Goal: Communication & Community: Connect with others

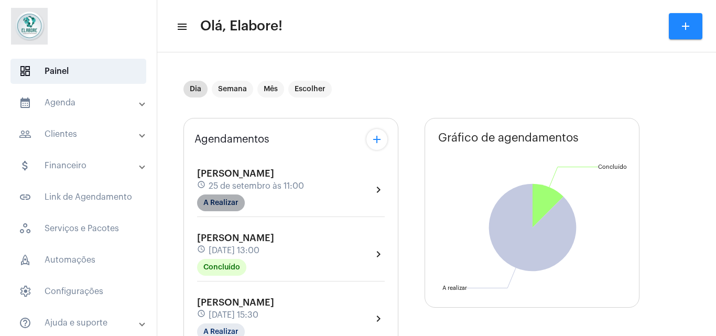
click at [239, 200] on mat-chip "A Realizar" at bounding box center [221, 202] width 48 height 17
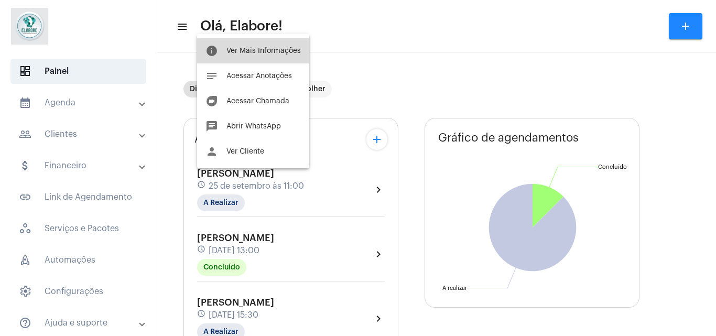
click at [272, 59] on button "info Ver Mais Informações" at bounding box center [253, 50] width 112 height 25
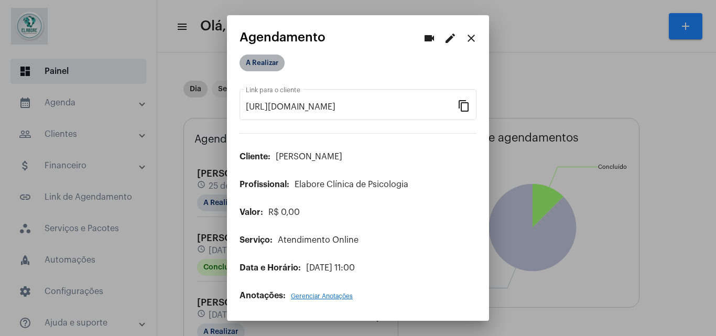
click at [272, 59] on mat-chip "A Realizar" at bounding box center [261, 62] width 45 height 17
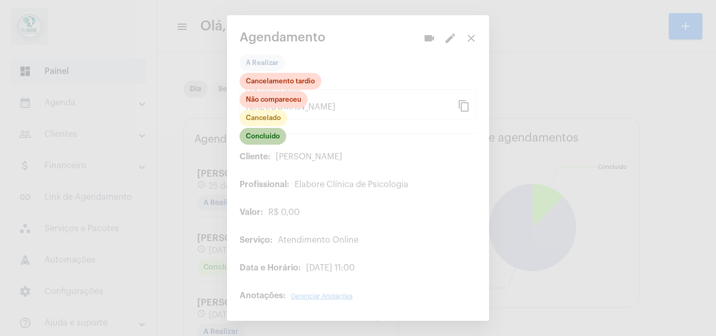
click at [264, 132] on mat-chip "Concluído" at bounding box center [262, 136] width 47 height 17
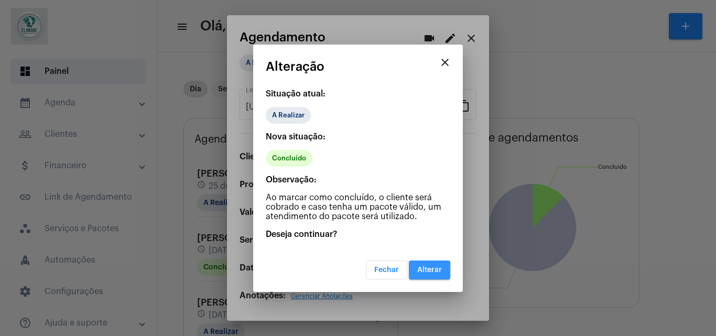
click at [431, 275] on button "Alterar" at bounding box center [429, 269] width 41 height 19
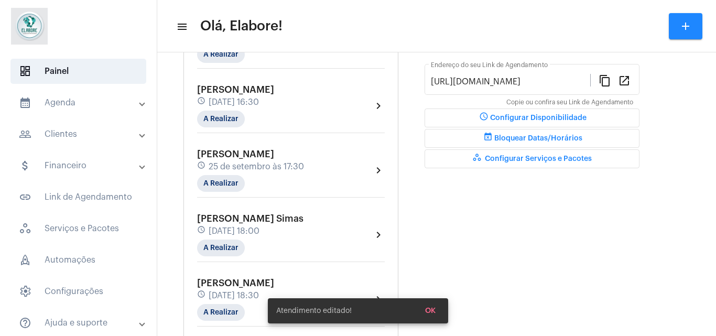
scroll to position [282, 0]
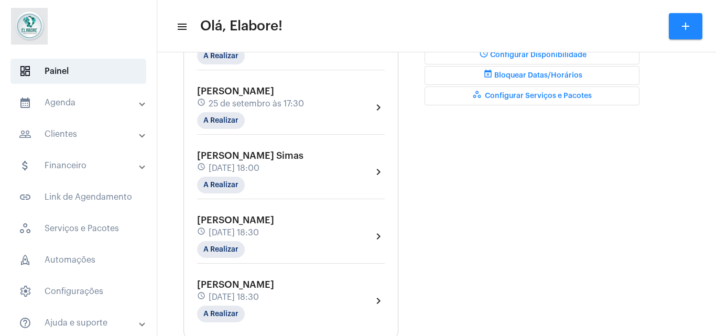
click at [418, 237] on div "Agendamentos add [PERSON_NAME] schedule [DATE] 11:00 Concluído chevron_right De…" at bounding box center [436, 218] width 506 height 897
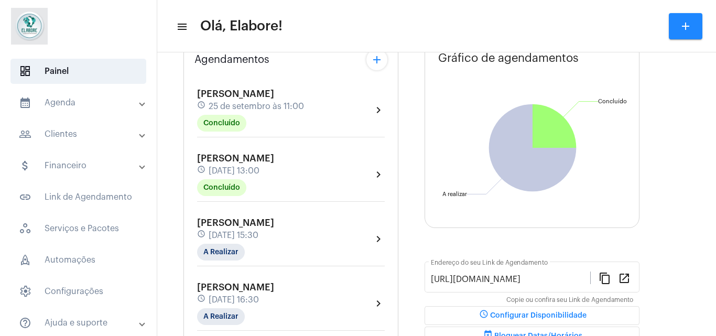
scroll to position [80, 0]
click at [247, 244] on div "[PERSON_NAME] schedule [DATE] 15:30 A Realizar" at bounding box center [235, 238] width 77 height 43
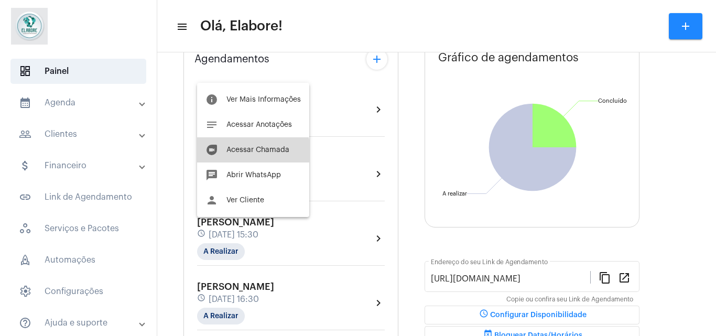
click at [253, 151] on span "Acessar Chamada" at bounding box center [257, 149] width 63 height 7
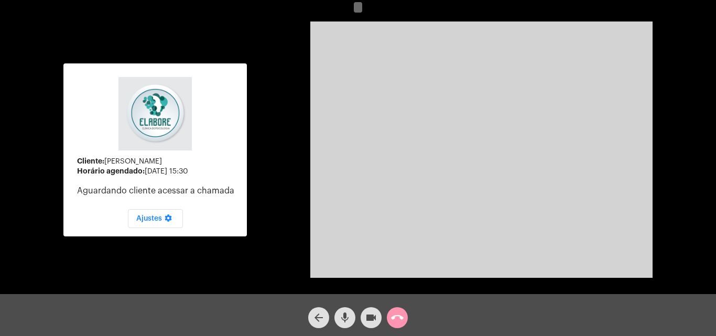
click at [366, 317] on mat-icon "videocam" at bounding box center [371, 317] width 13 height 13
click at [346, 312] on mat-icon "mic" at bounding box center [344, 317] width 13 height 13
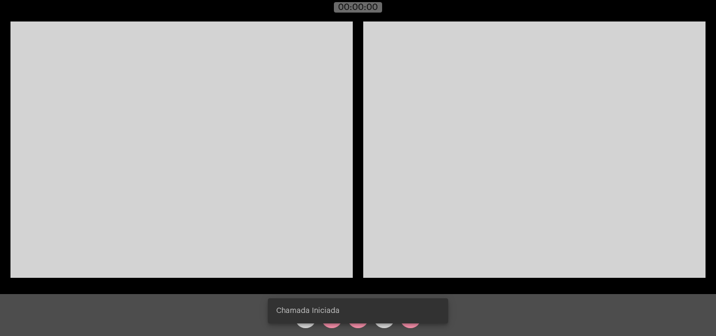
click at [353, 322] on snack-bar-container "Chamada Iniciada" at bounding box center [358, 310] width 180 height 25
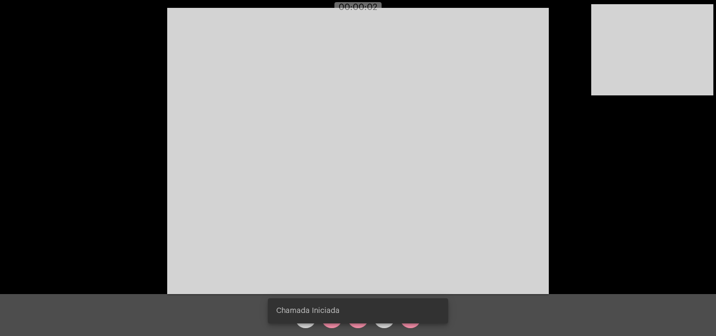
click at [335, 323] on div "Chamada Iniciada" at bounding box center [357, 311] width 205 height 50
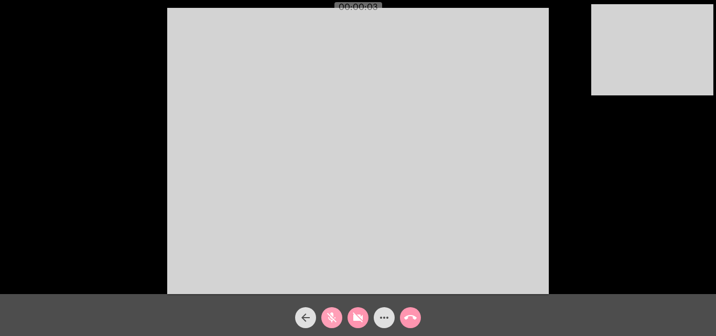
click at [335, 323] on mat-icon "mic_off" at bounding box center [331, 317] width 13 height 13
click at [353, 321] on mat-icon "videocam_off" at bounding box center [358, 317] width 13 height 13
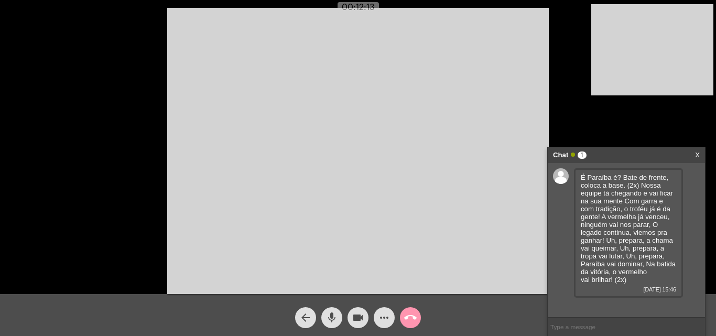
click at [702, 157] on div "Chat 1 X" at bounding box center [626, 155] width 157 height 16
click at [465, 249] on video at bounding box center [357, 151] width 381 height 286
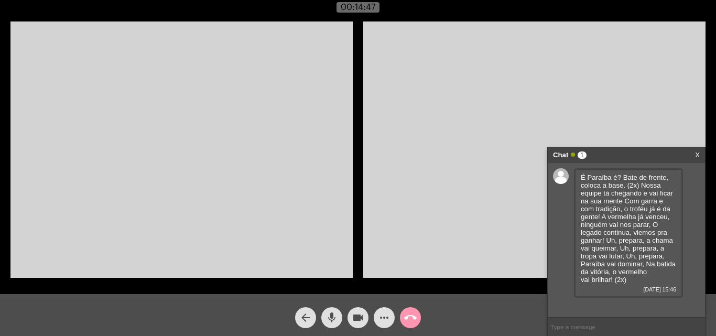
click at [465, 249] on video at bounding box center [534, 149] width 342 height 256
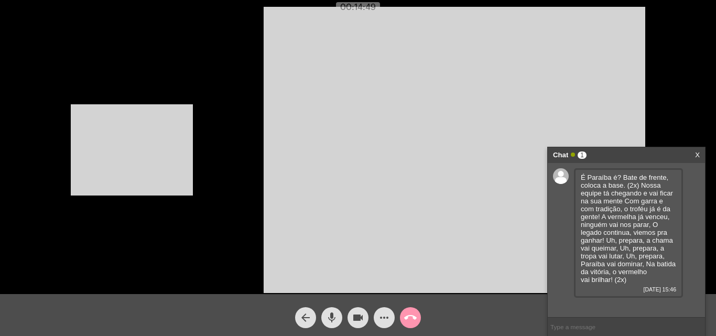
click at [157, 135] on video at bounding box center [132, 149] width 122 height 91
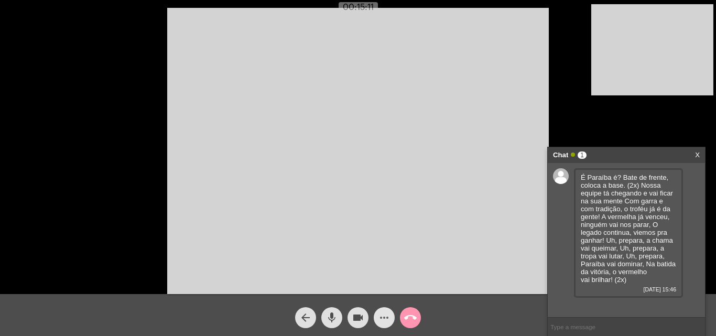
click at [380, 319] on mat-icon "more_horiz" at bounding box center [384, 317] width 13 height 13
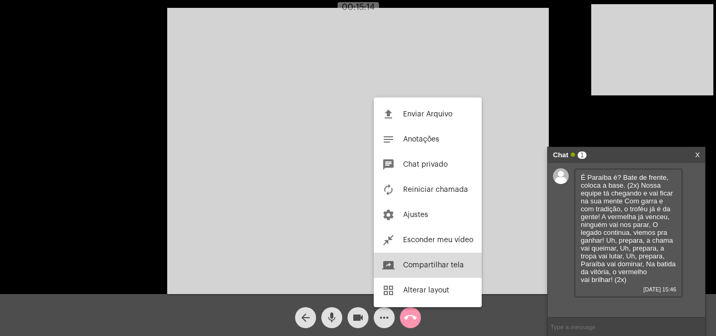
click at [411, 268] on span "Compartilhar tela" at bounding box center [433, 264] width 61 height 7
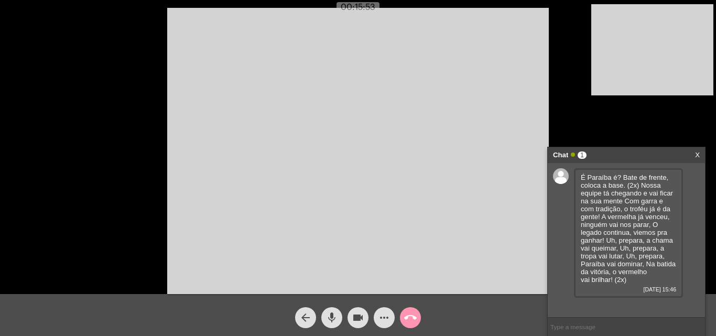
click at [386, 324] on span "more_horiz" at bounding box center [384, 317] width 13 height 21
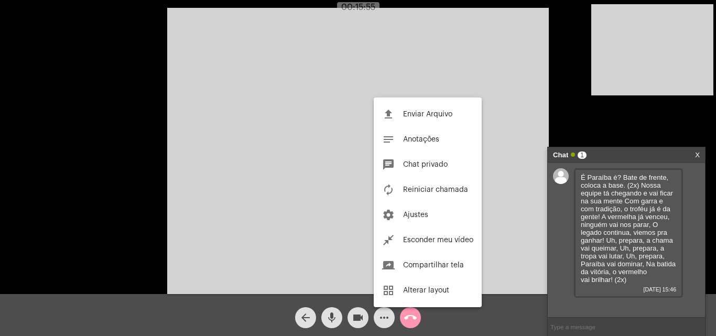
click at [386, 324] on div at bounding box center [358, 168] width 716 height 336
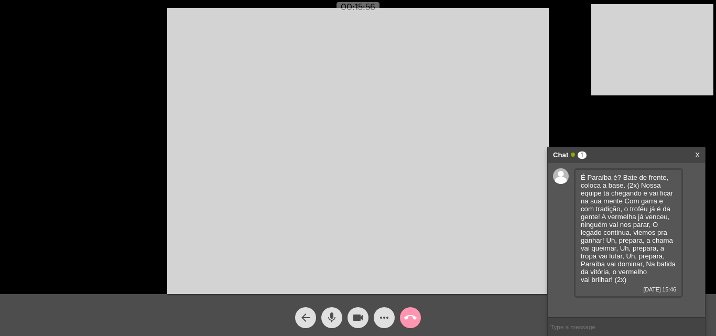
click at [375, 310] on div "more_horiz" at bounding box center [384, 315] width 26 height 26
click at [384, 321] on mat-icon "more_horiz" at bounding box center [384, 317] width 13 height 13
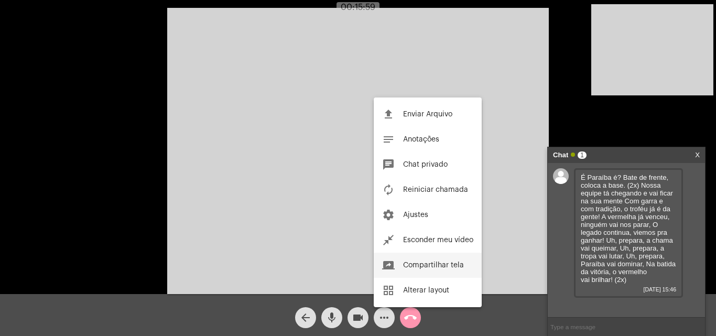
click at [420, 266] on span "Compartilhar tela" at bounding box center [433, 264] width 61 height 7
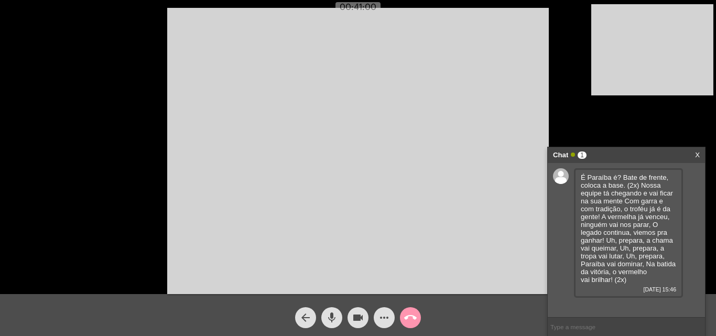
click at [697, 155] on link "X" at bounding box center [697, 155] width 5 height 16
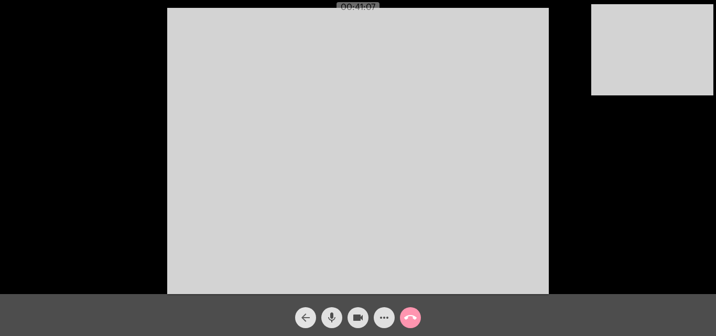
click at [301, 318] on mat-icon "arrow_back" at bounding box center [305, 317] width 13 height 13
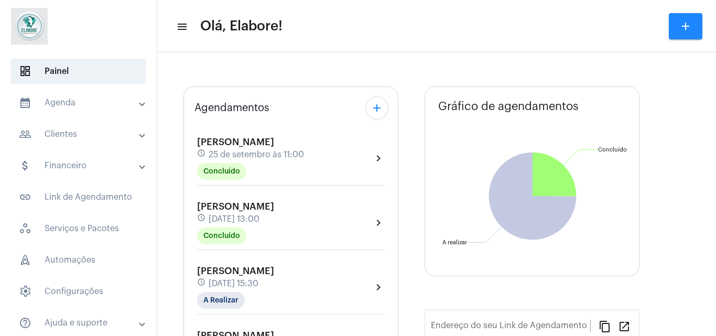
type input "[URL][DOMAIN_NAME]"
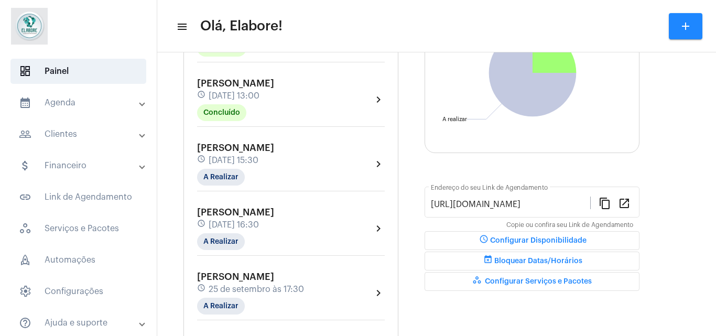
scroll to position [149, 0]
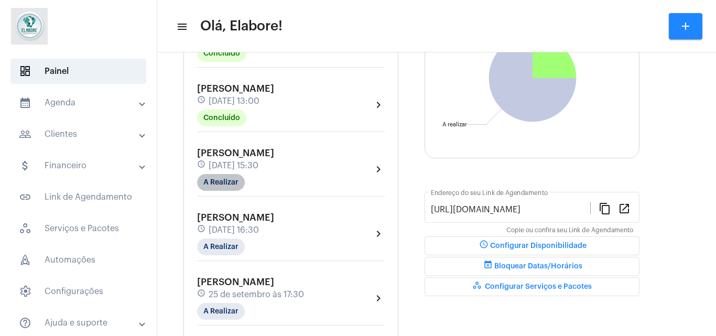
click at [224, 187] on mat-chip "A Realizar" at bounding box center [221, 182] width 48 height 17
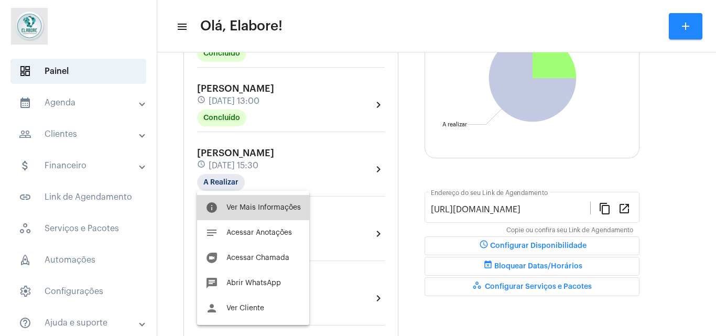
click at [254, 216] on button "info Ver Mais Informações" at bounding box center [253, 207] width 112 height 25
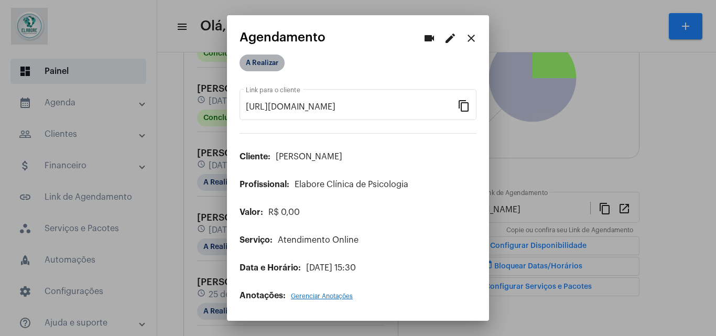
click at [262, 67] on mat-chip "A Realizar" at bounding box center [261, 62] width 45 height 17
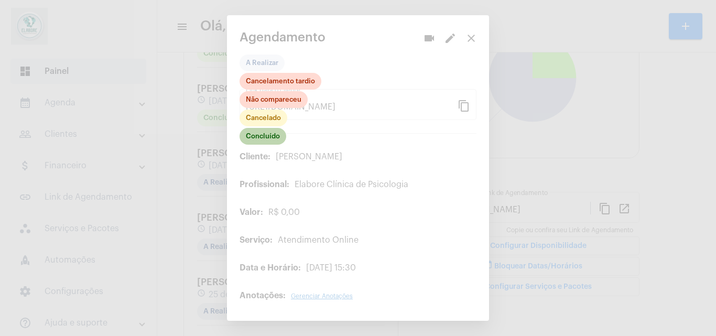
click at [260, 135] on mat-chip "Concluído" at bounding box center [262, 136] width 47 height 17
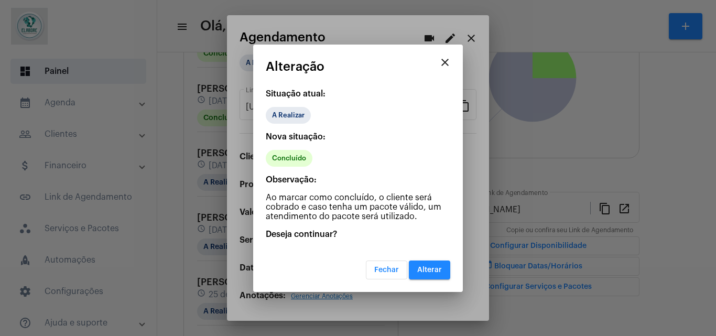
click at [432, 276] on button "Alterar" at bounding box center [429, 269] width 41 height 19
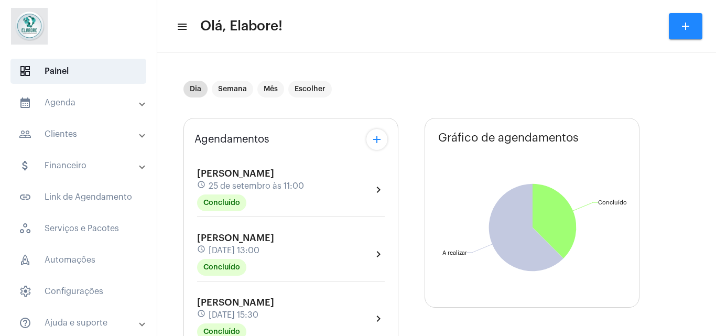
click at [124, 101] on mat-panel-title "calendar_month_outlined Agenda" at bounding box center [79, 102] width 121 height 13
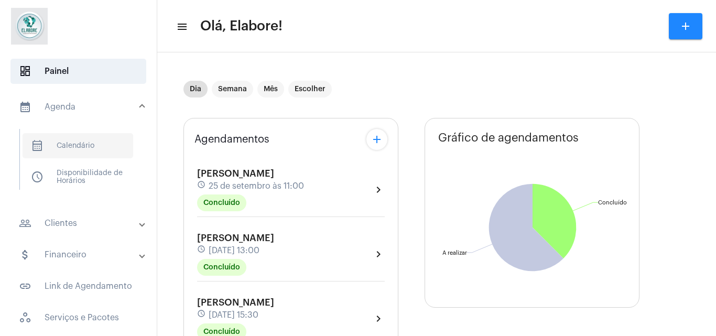
click at [102, 141] on span "calendar_month_outlined Calendário" at bounding box center [78, 145] width 111 height 25
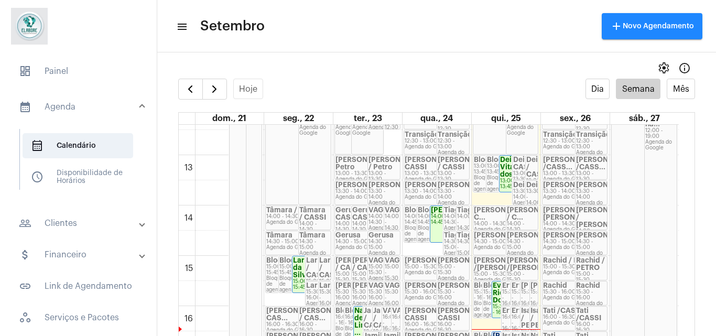
scroll to position [20, 0]
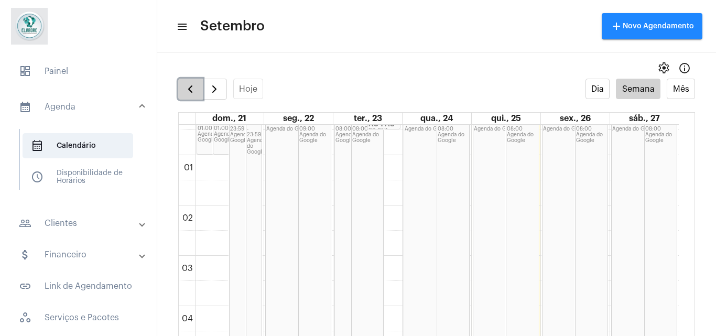
click at [183, 93] on button "button" at bounding box center [190, 89] width 25 height 21
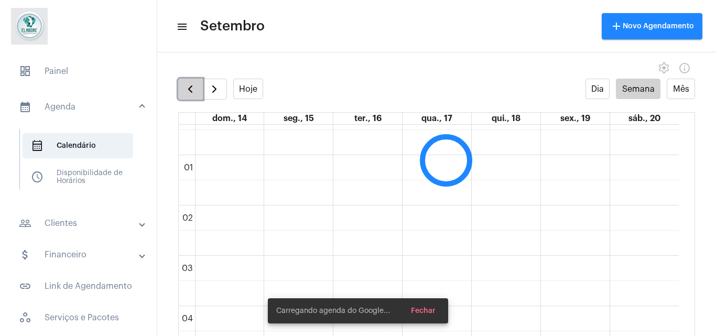
scroll to position [302, 0]
click at [183, 93] on button "button" at bounding box center [190, 89] width 25 height 21
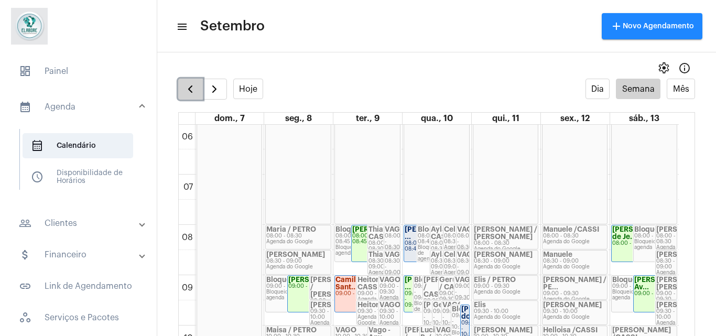
click at [183, 93] on button "button" at bounding box center [190, 89] width 25 height 21
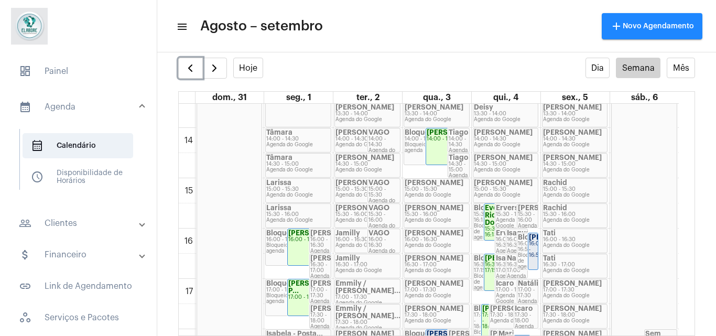
scroll to position [976, 0]
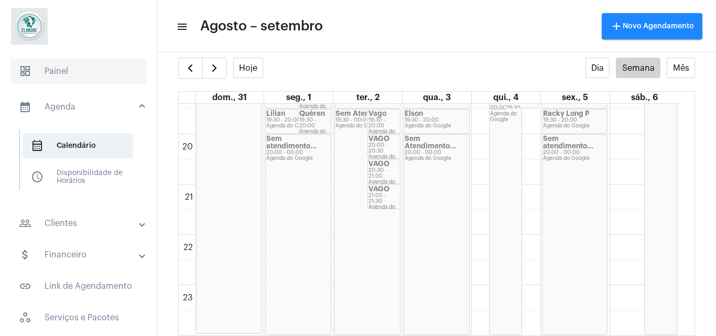
click at [79, 62] on span "dashboard Painel" at bounding box center [78, 71] width 136 height 25
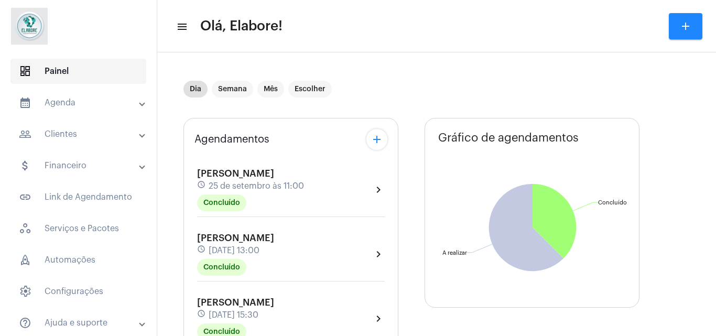
type input "[URL][DOMAIN_NAME]"
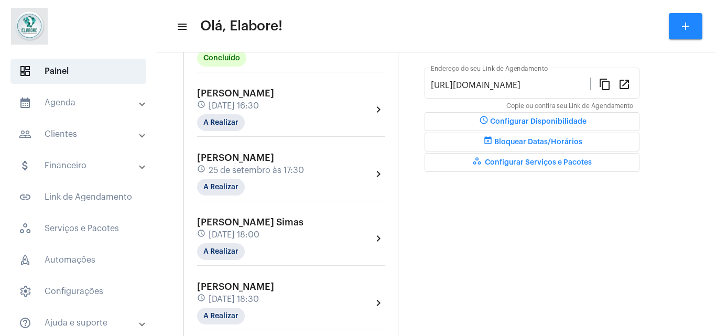
scroll to position [284, 0]
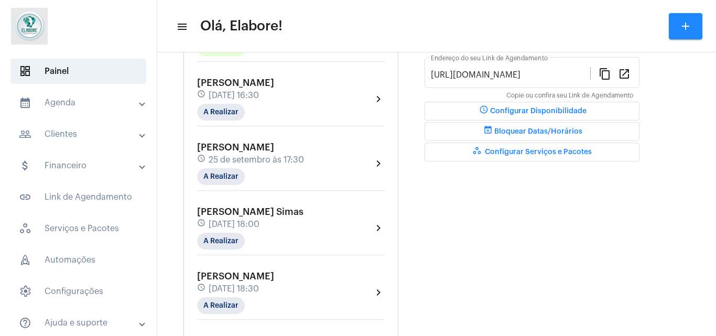
click at [274, 104] on div "[PERSON_NAME] schedule [DATE] 16:30 A Realizar" at bounding box center [235, 99] width 77 height 43
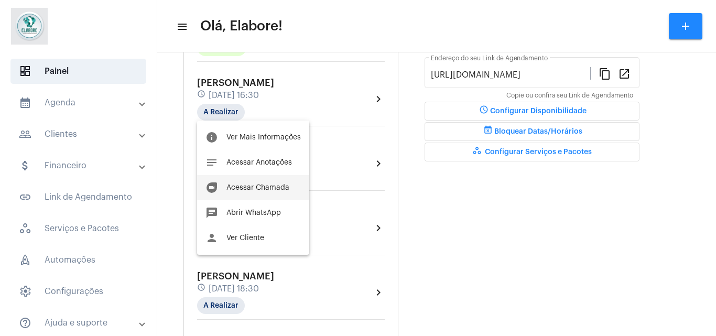
click at [255, 193] on button "duo [PERSON_NAME]" at bounding box center [253, 187] width 112 height 25
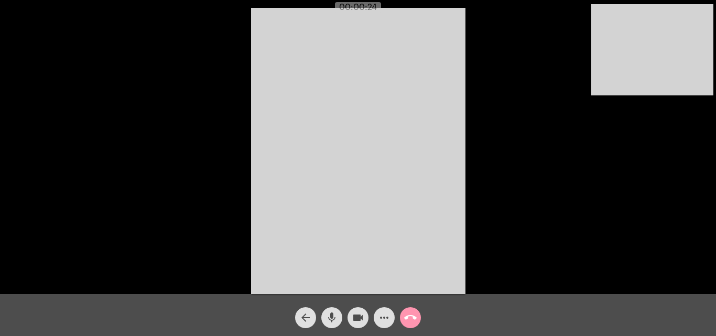
click at [304, 313] on mat-icon "arrow_back" at bounding box center [305, 317] width 13 height 13
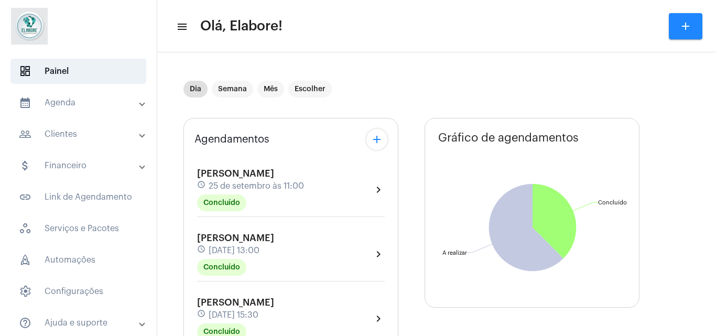
type input "[URL][DOMAIN_NAME]"
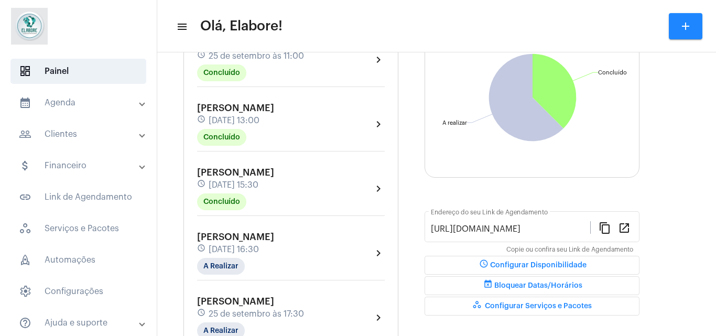
scroll to position [149, 0]
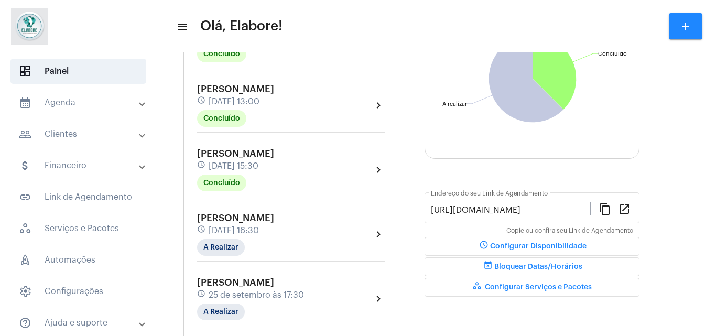
click at [274, 236] on div "[PERSON_NAME] schedule [DATE] 16:30 A Realizar" at bounding box center [235, 234] width 77 height 43
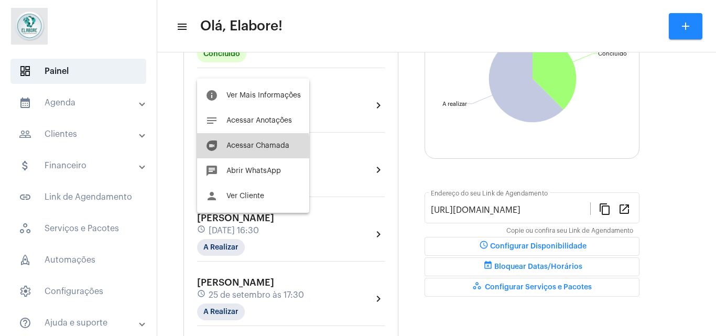
click at [245, 152] on button "duo [PERSON_NAME]" at bounding box center [253, 145] width 112 height 25
